Goal: Task Accomplishment & Management: Understand process/instructions

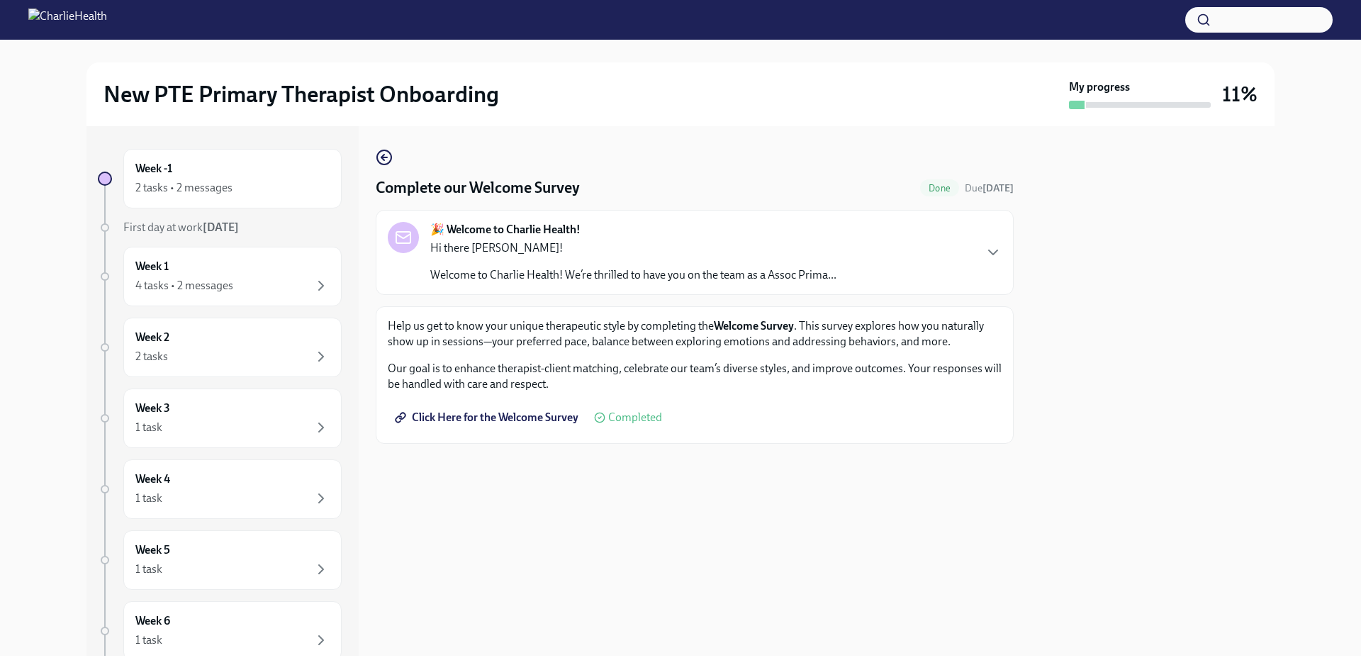
click at [197, 39] on div at bounding box center [680, 20] width 1361 height 40
click at [107, 23] on img at bounding box center [67, 20] width 79 height 23
click at [192, 184] on div "2 tasks • 2 messages" at bounding box center [183, 188] width 97 height 16
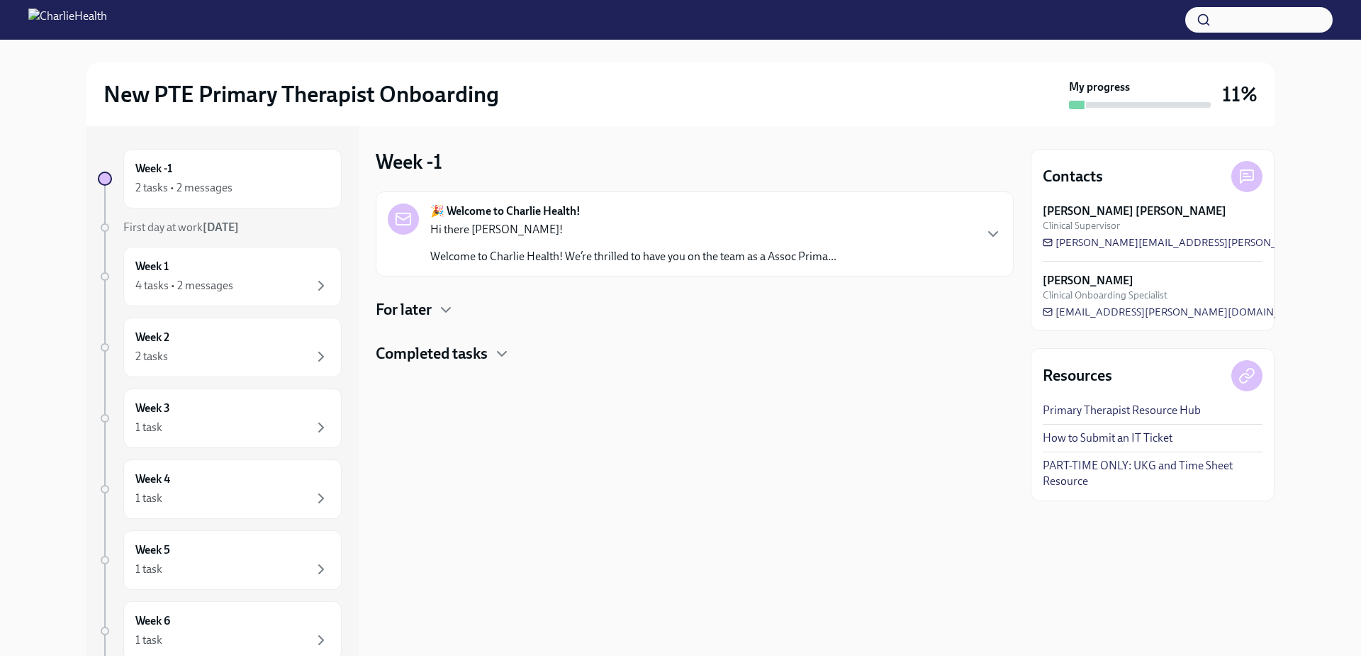
click at [437, 306] on div "For later" at bounding box center [695, 309] width 638 height 21
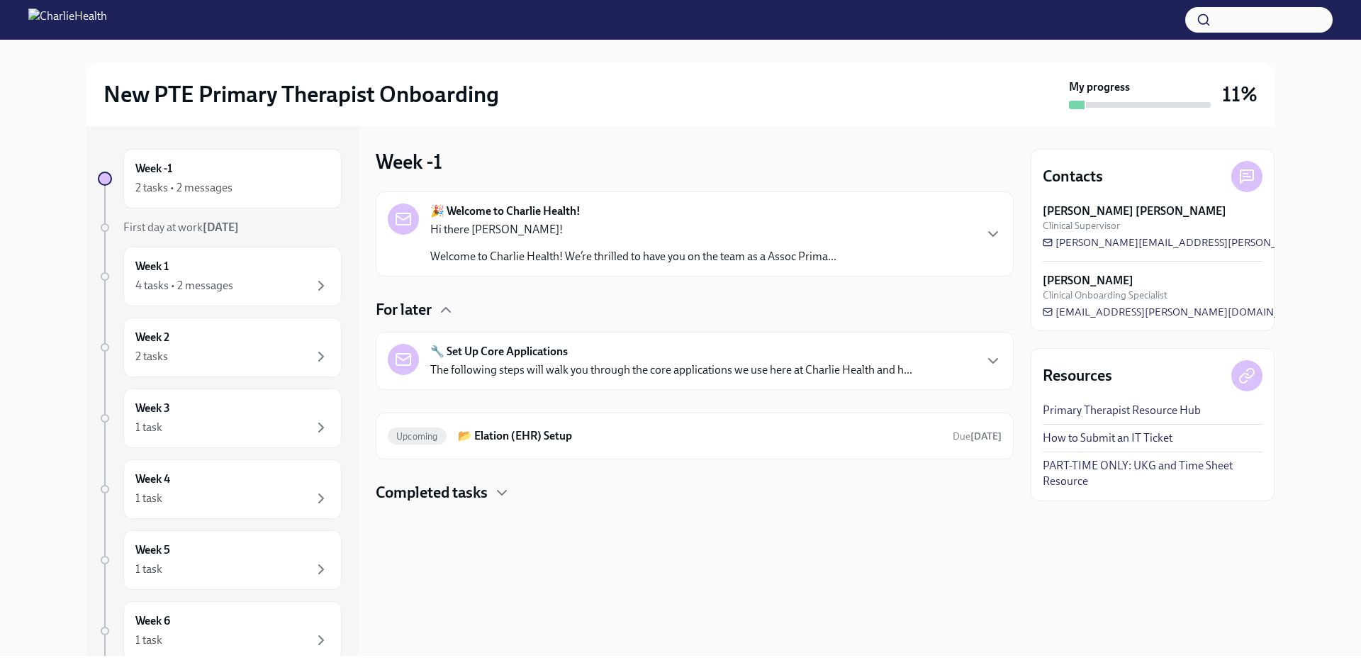
click at [960, 367] on div "🔧 Set Up Core Applications The following steps will walk you through the core a…" at bounding box center [695, 361] width 614 height 34
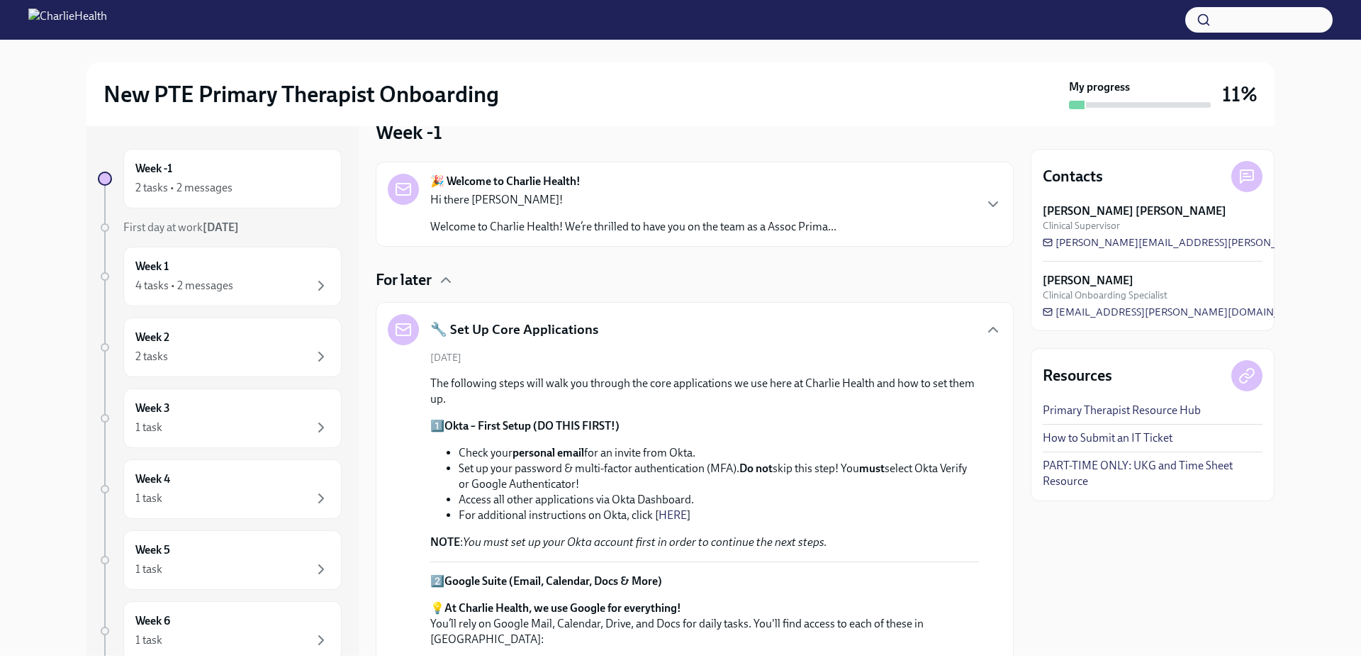
scroll to position [29, 0]
click at [510, 327] on h5 "🔧 Set Up Core Applications" at bounding box center [514, 330] width 168 height 18
click at [985, 325] on icon "button" at bounding box center [993, 330] width 17 height 17
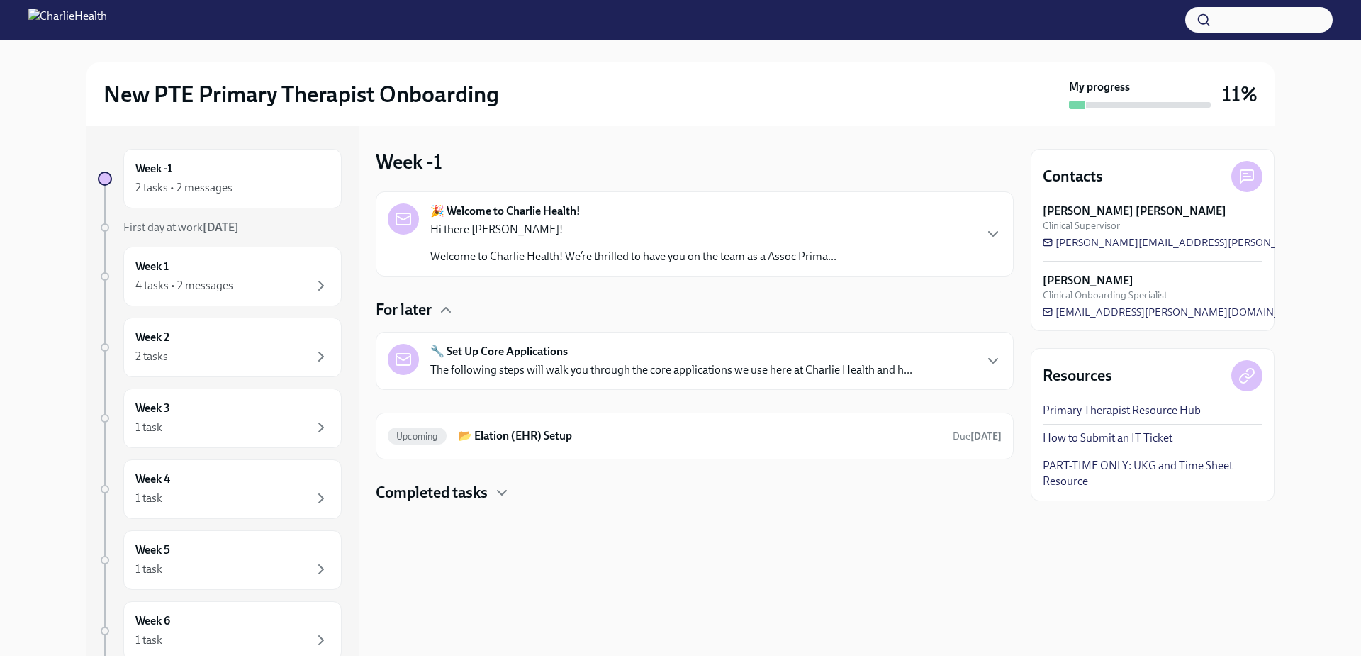
click at [970, 341] on div "🔧 Set Up Core Applications The following steps will walk you through the core a…" at bounding box center [695, 361] width 638 height 58
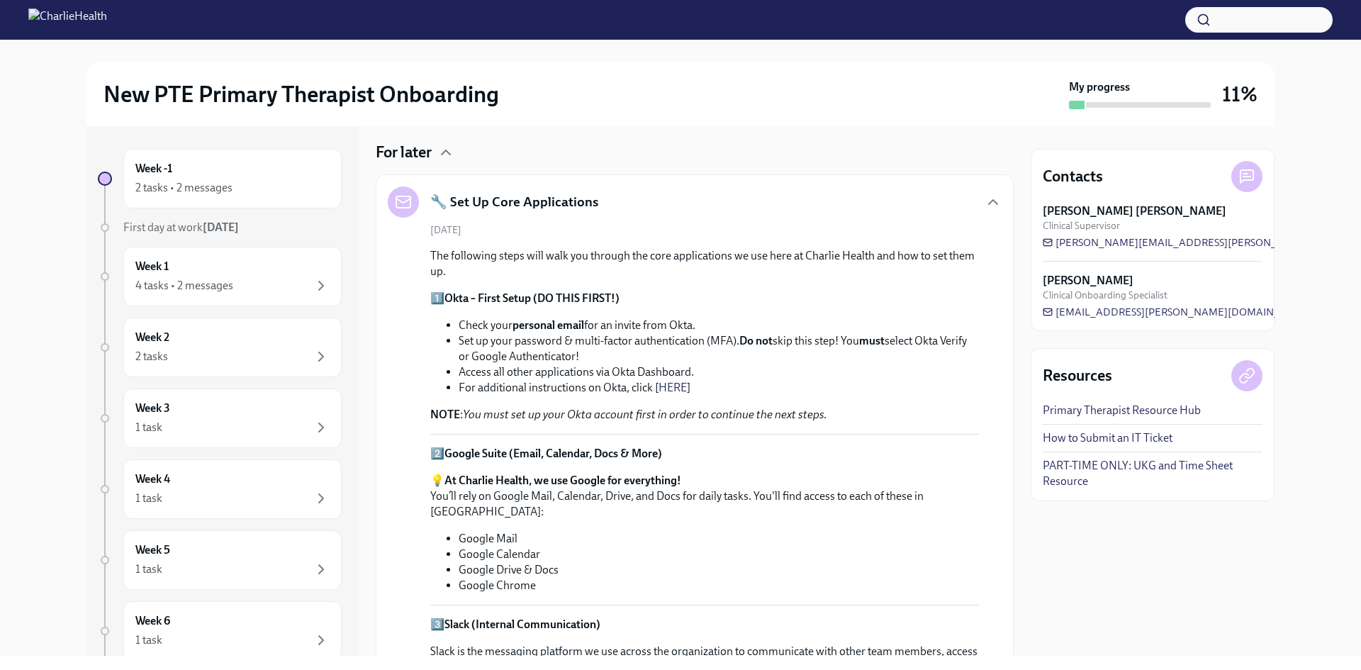
scroll to position [142, 0]
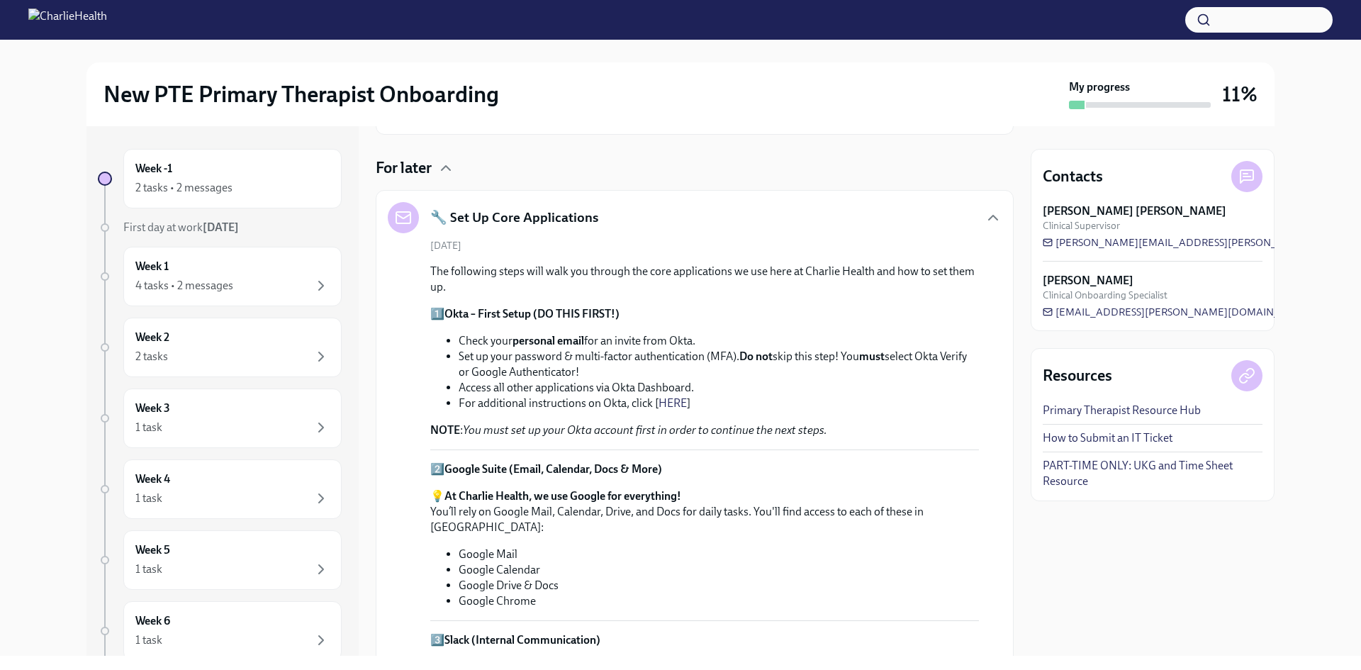
click at [1161, 410] on link "Primary Therapist Resource Hub" at bounding box center [1122, 411] width 158 height 16
click at [253, 297] on div "Week 1 4 tasks • 2 messages" at bounding box center [232, 277] width 218 height 60
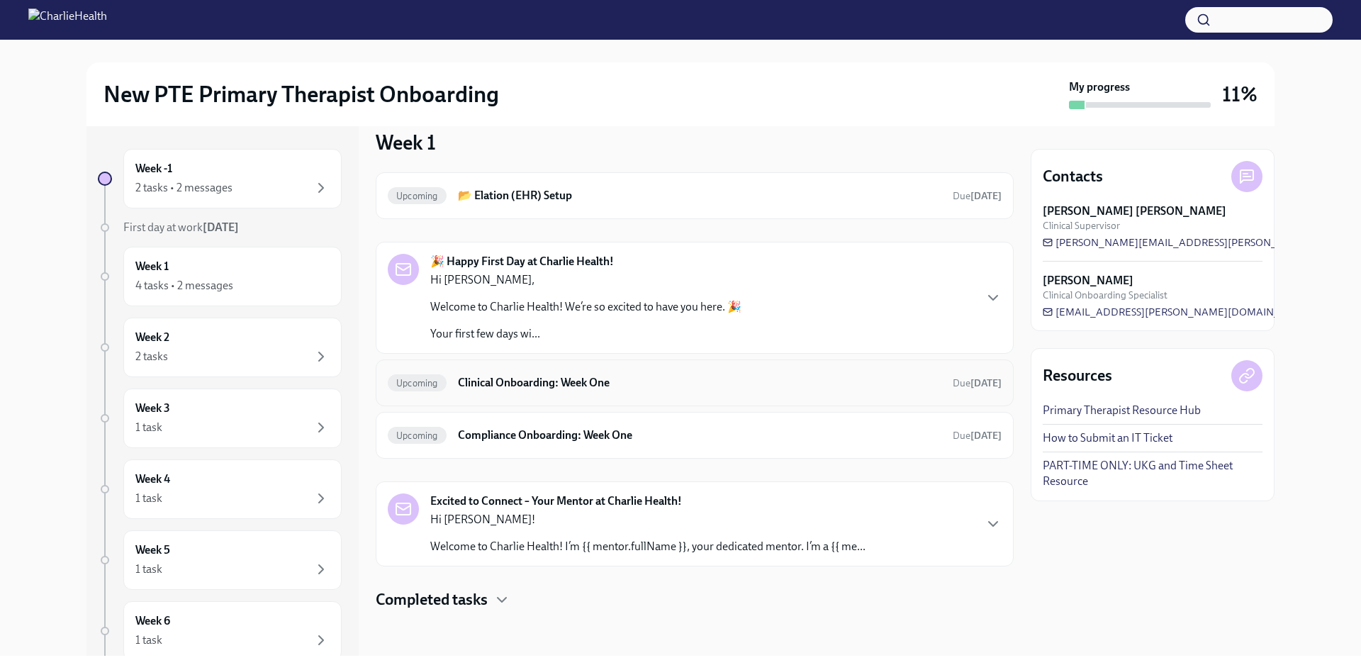
click at [623, 382] on h6 "Clinical Onboarding: Week One" at bounding box center [700, 383] width 484 height 16
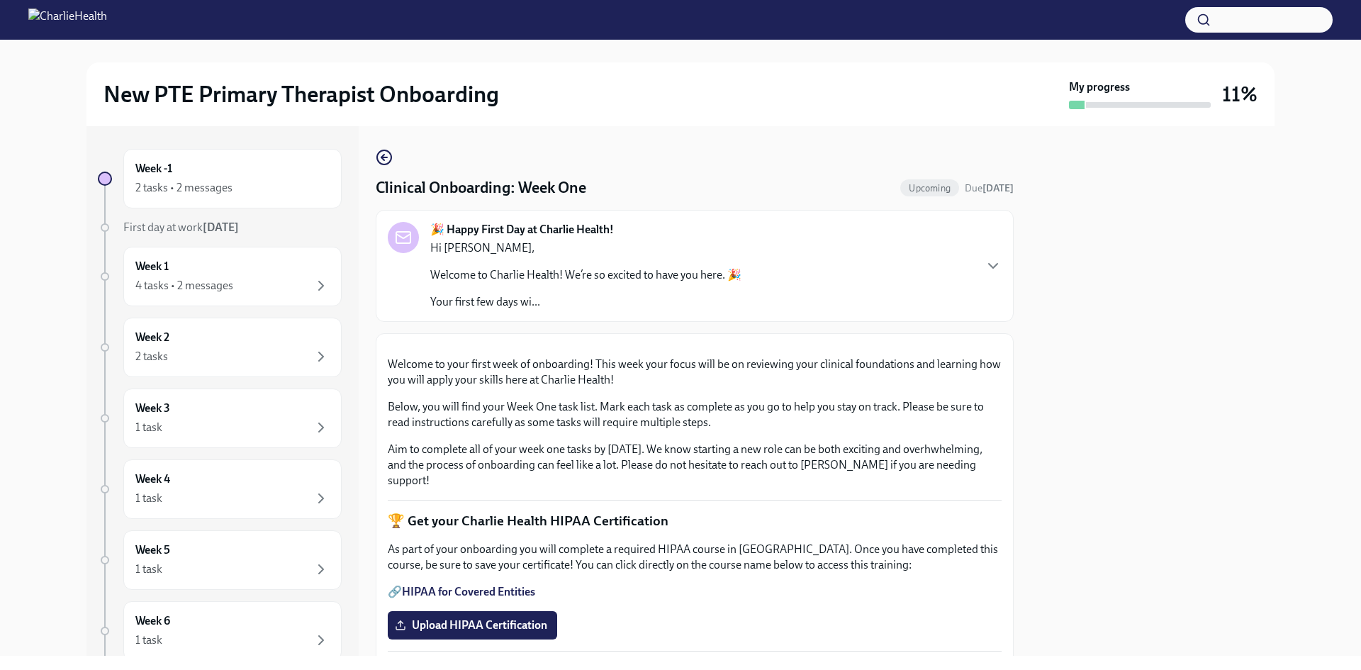
click at [660, 267] on p "Welcome to Charlie Health! We’re so excited to have you here. 🎉" at bounding box center [585, 275] width 311 height 16
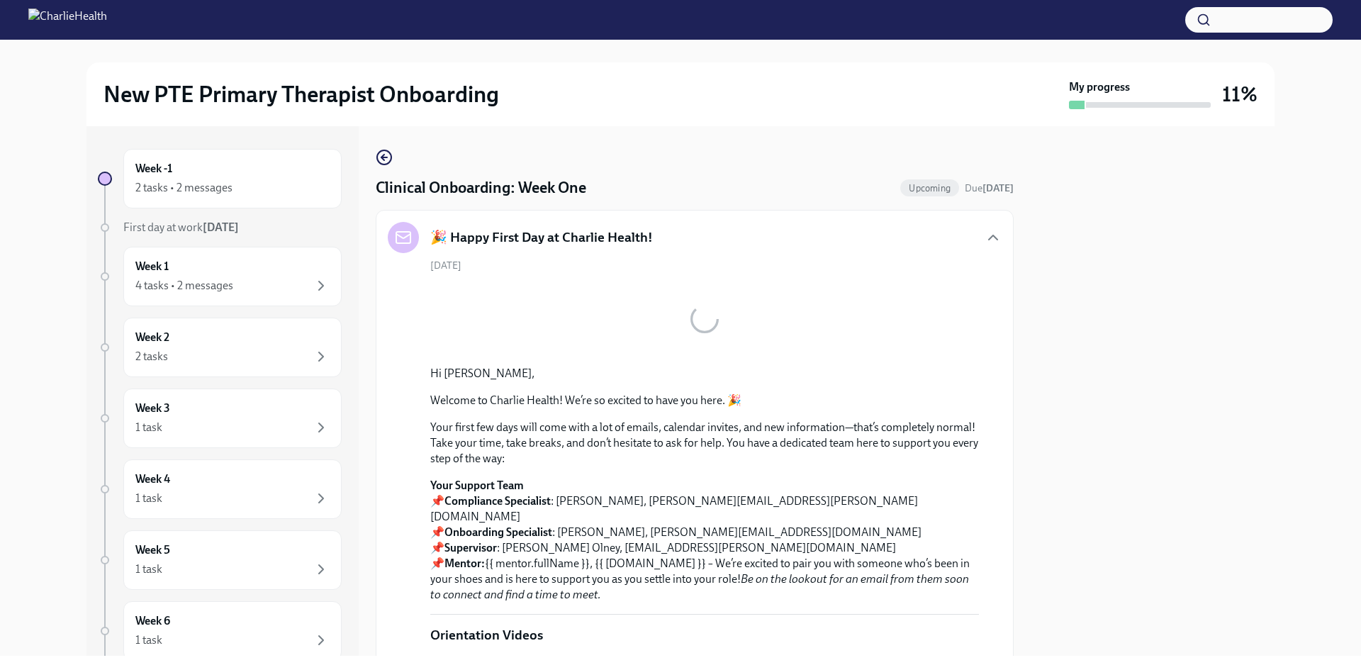
scroll to position [71, 0]
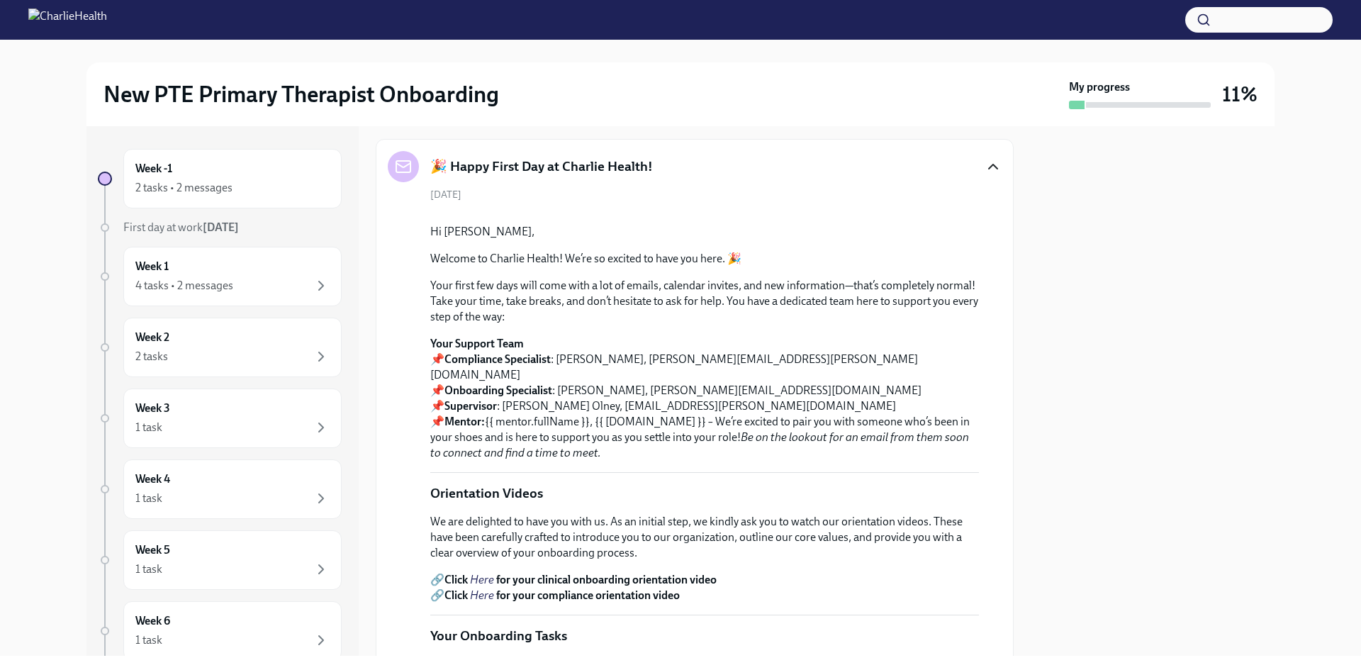
click at [985, 167] on icon "button" at bounding box center [993, 166] width 17 height 17
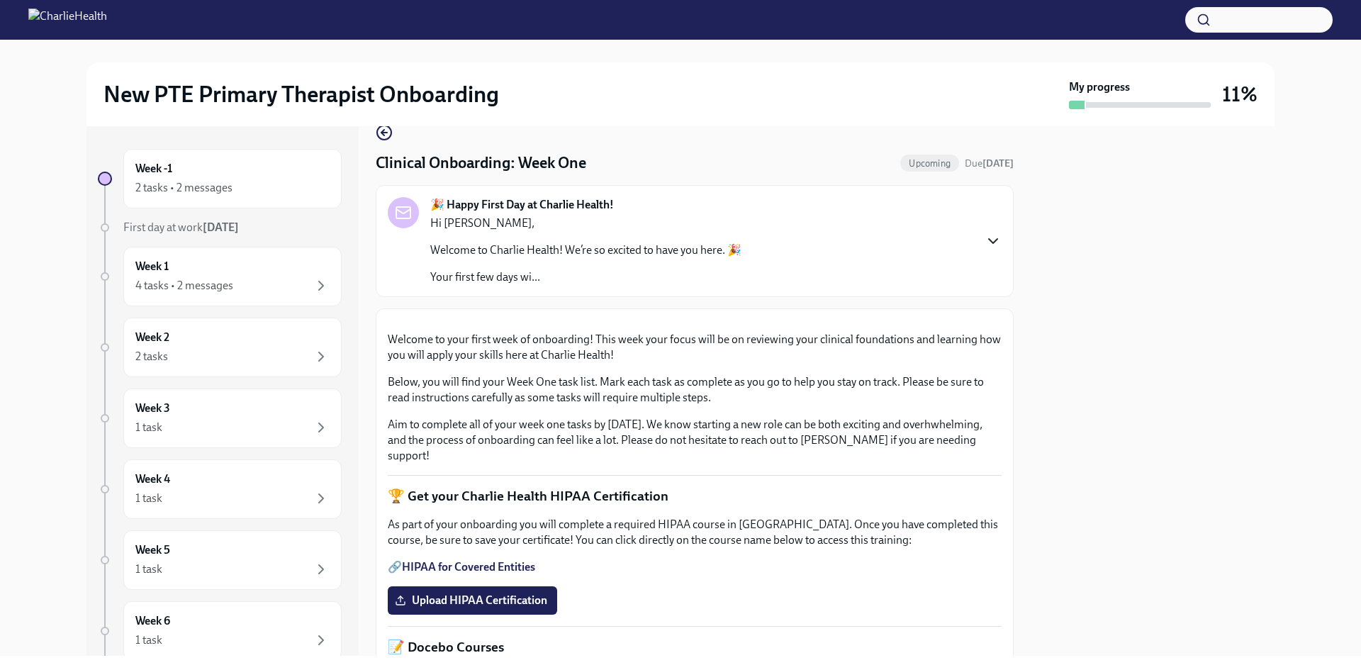
scroll to position [0, 0]
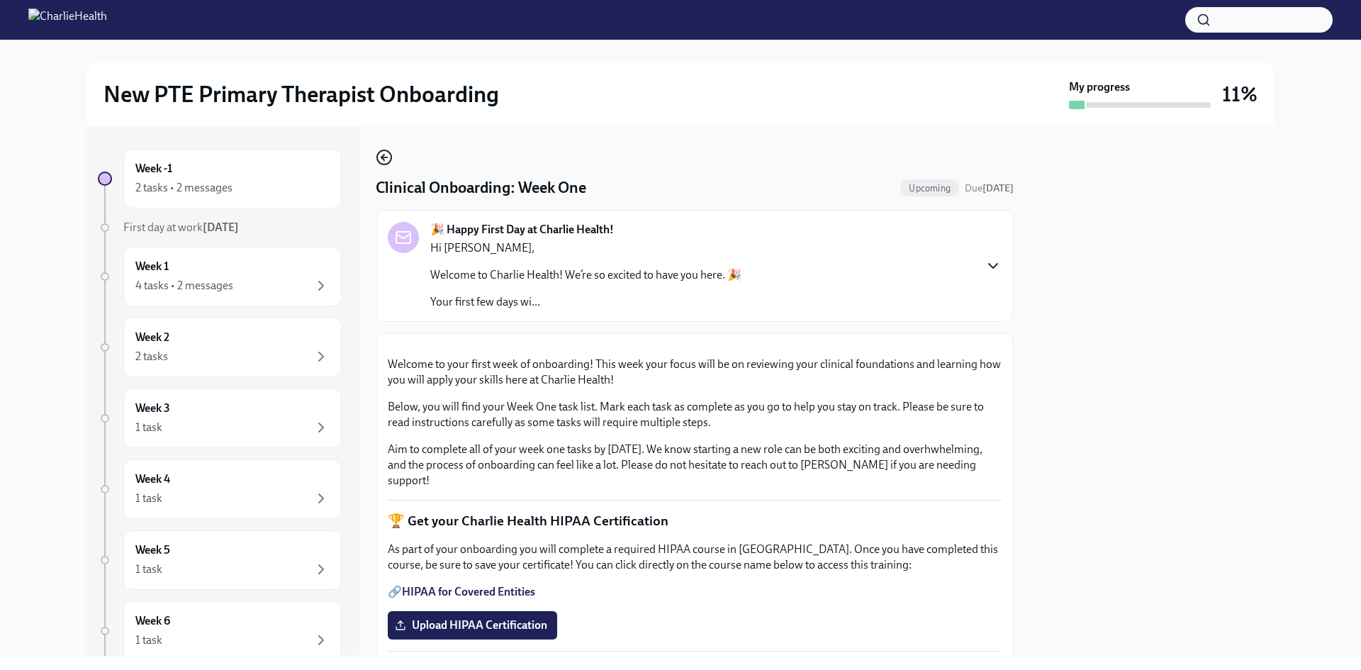
click at [384, 163] on icon "button" at bounding box center [384, 157] width 17 height 17
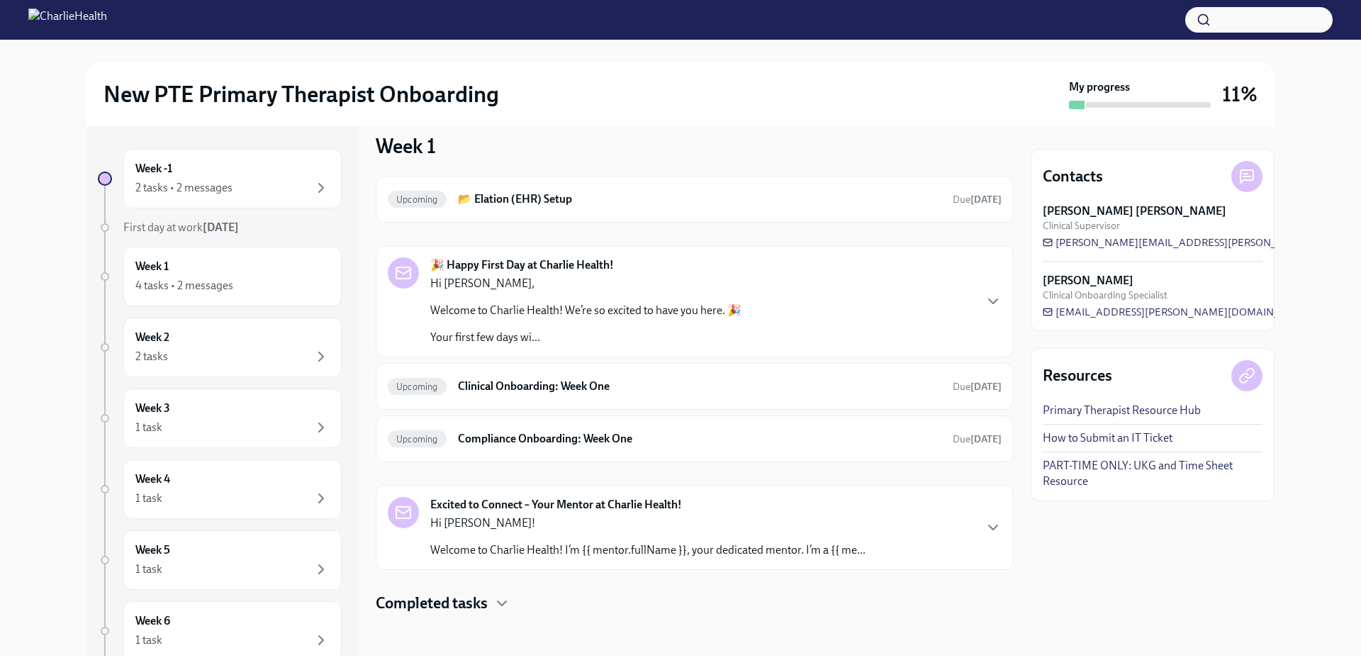
scroll to position [19, 0]
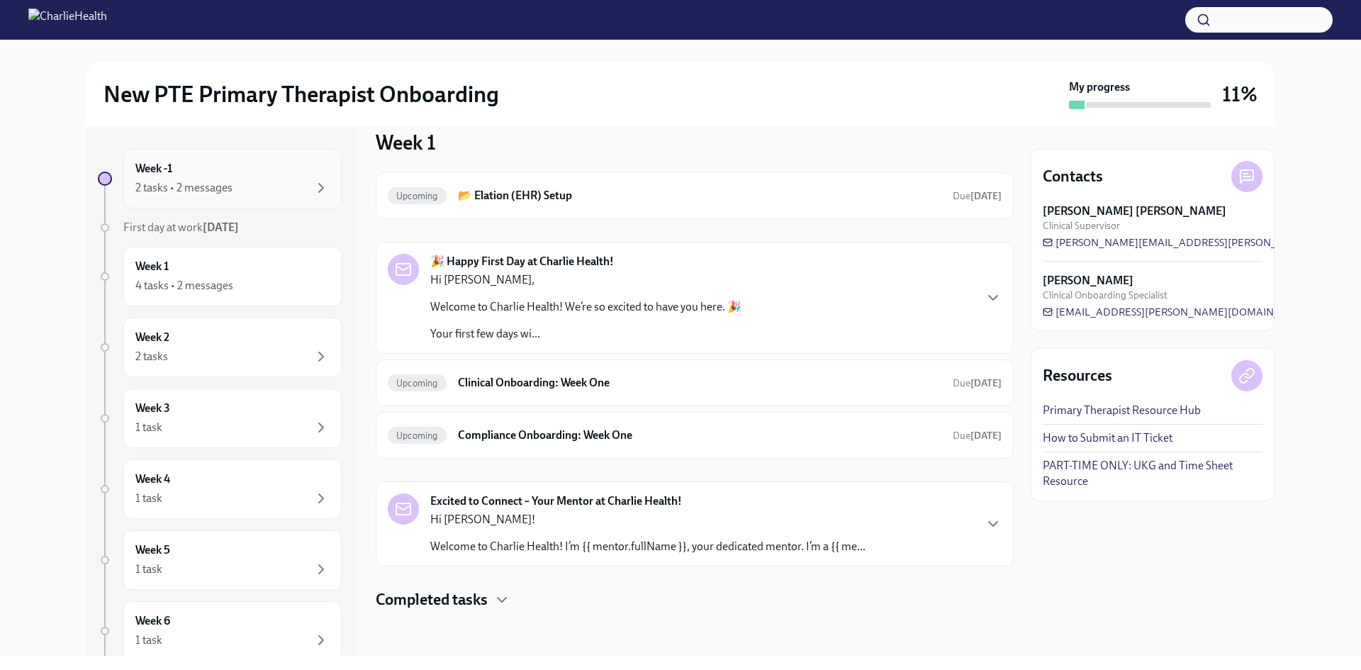
click at [201, 179] on div "2 tasks • 2 messages" at bounding box center [232, 187] width 194 height 17
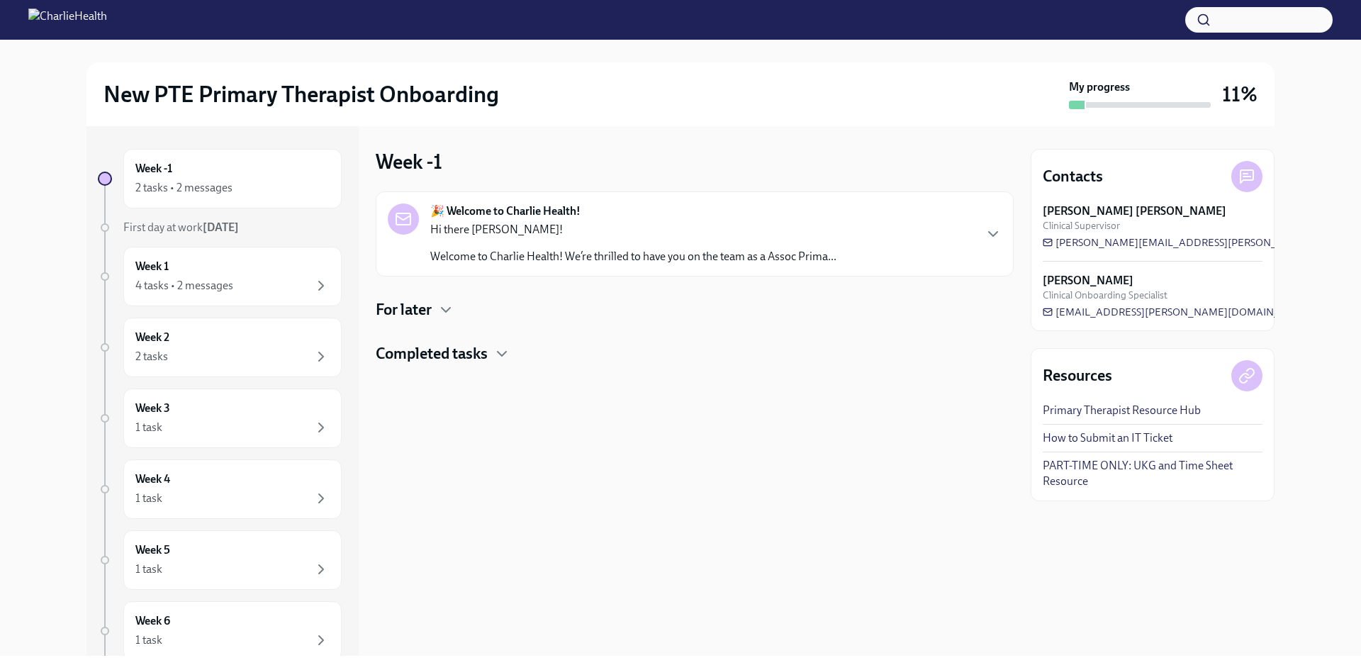
click at [477, 366] on div at bounding box center [695, 386] width 638 height 45
click at [476, 350] on h4 "Completed tasks" at bounding box center [432, 353] width 112 height 21
click at [610, 351] on div "Completed tasks" at bounding box center [695, 353] width 638 height 21
click at [450, 308] on icon "button" at bounding box center [445, 309] width 17 height 17
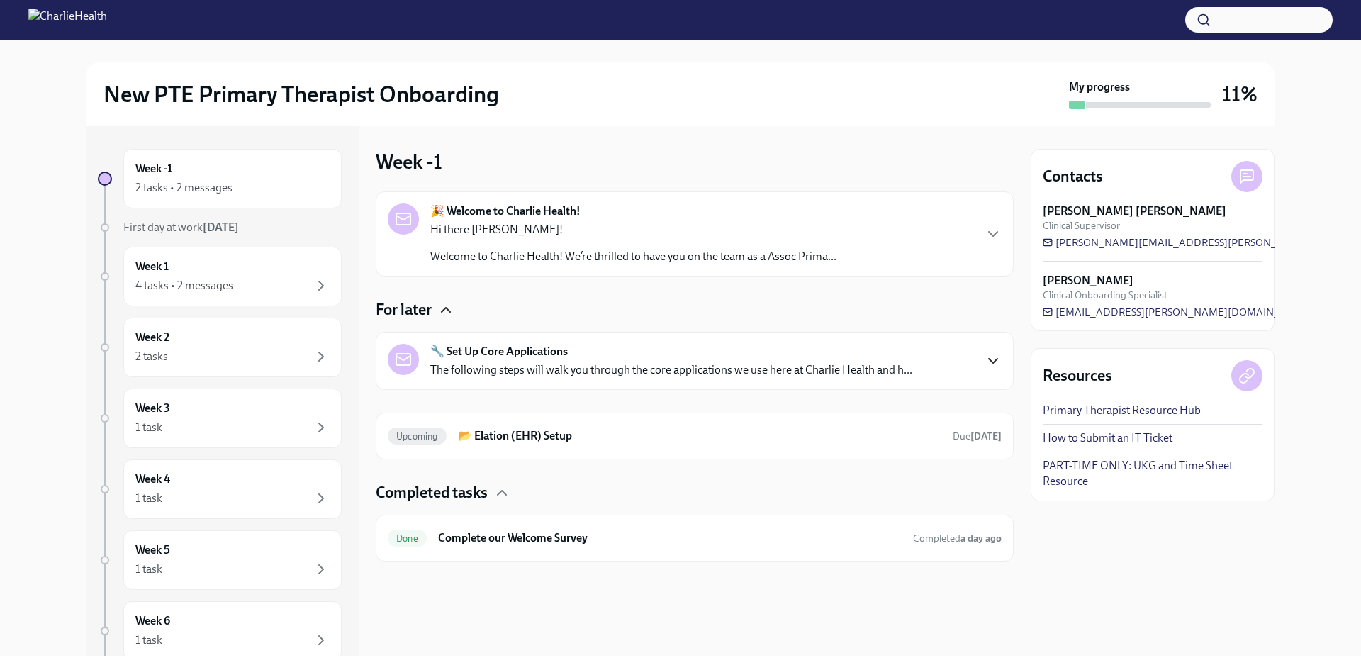
click at [985, 359] on icon "button" at bounding box center [993, 360] width 17 height 17
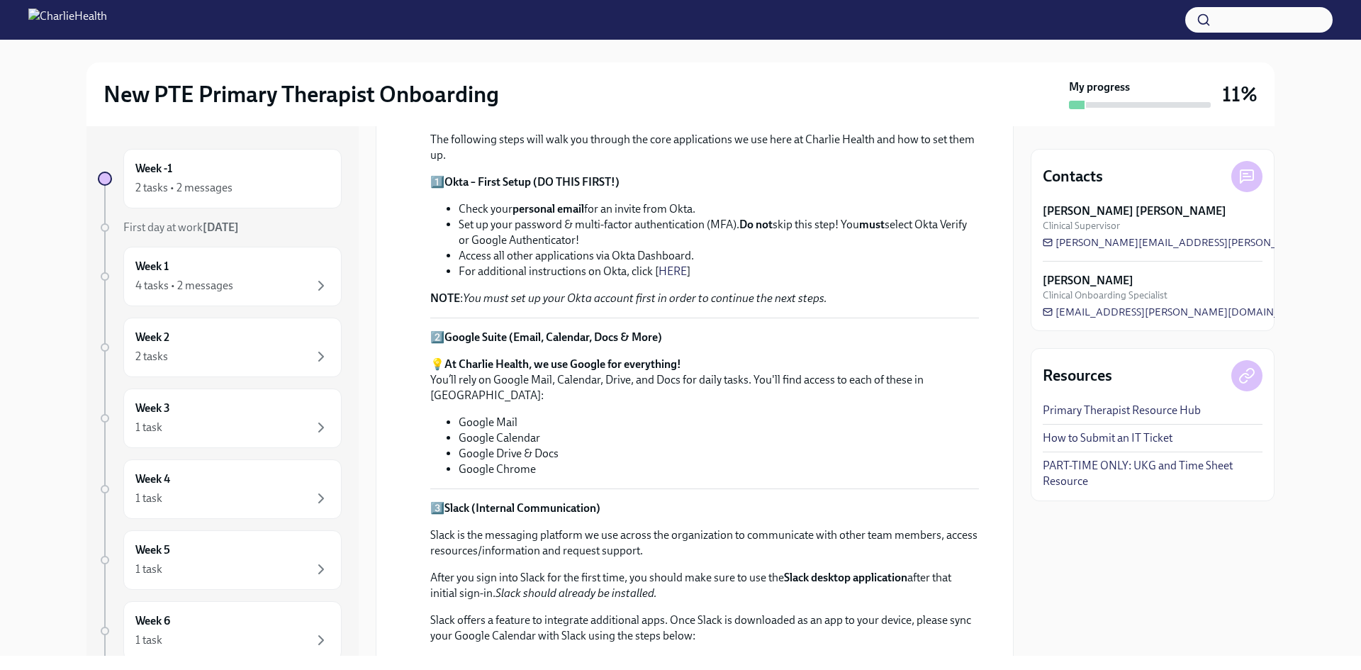
scroll to position [213, 0]
